Goal: Find specific page/section: Find specific page/section

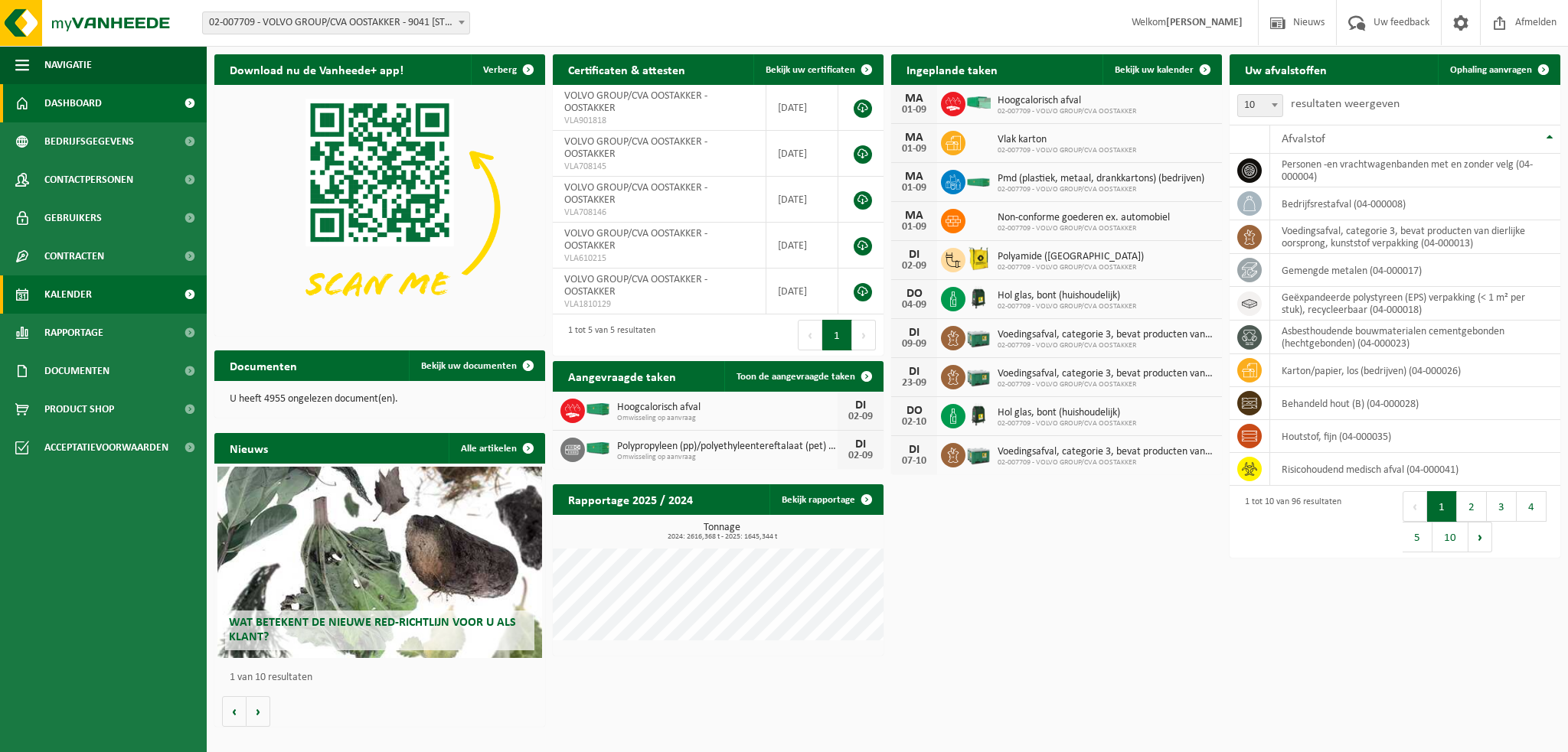
click at [85, 297] on span "Kalender" at bounding box center [68, 295] width 48 height 38
